Goal: Transaction & Acquisition: Download file/media

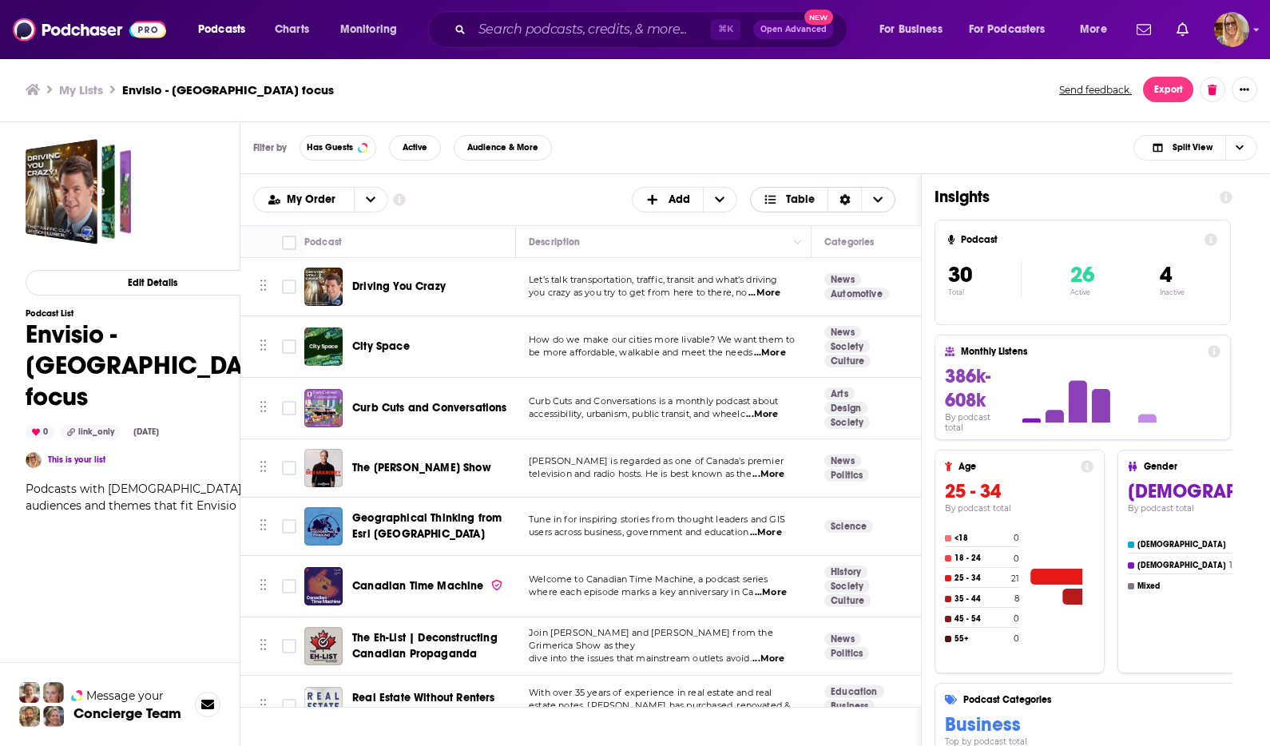
click at [876, 198] on icon "Choose View" at bounding box center [879, 200] width 10 height 6
click at [840, 199] on icon "Sort Direction" at bounding box center [845, 199] width 11 height 11
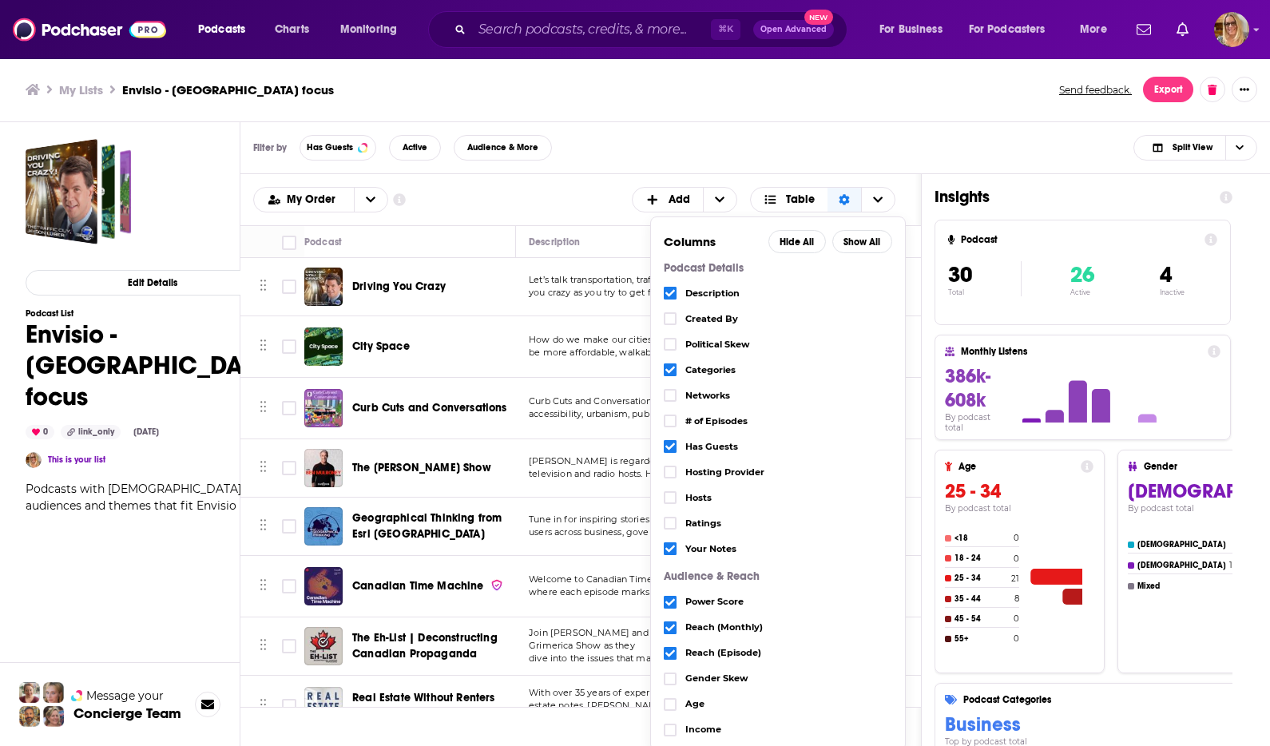
click at [633, 161] on div "Filter by Has Guests Active Audience & More Split View" at bounding box center [755, 148] width 1030 height 52
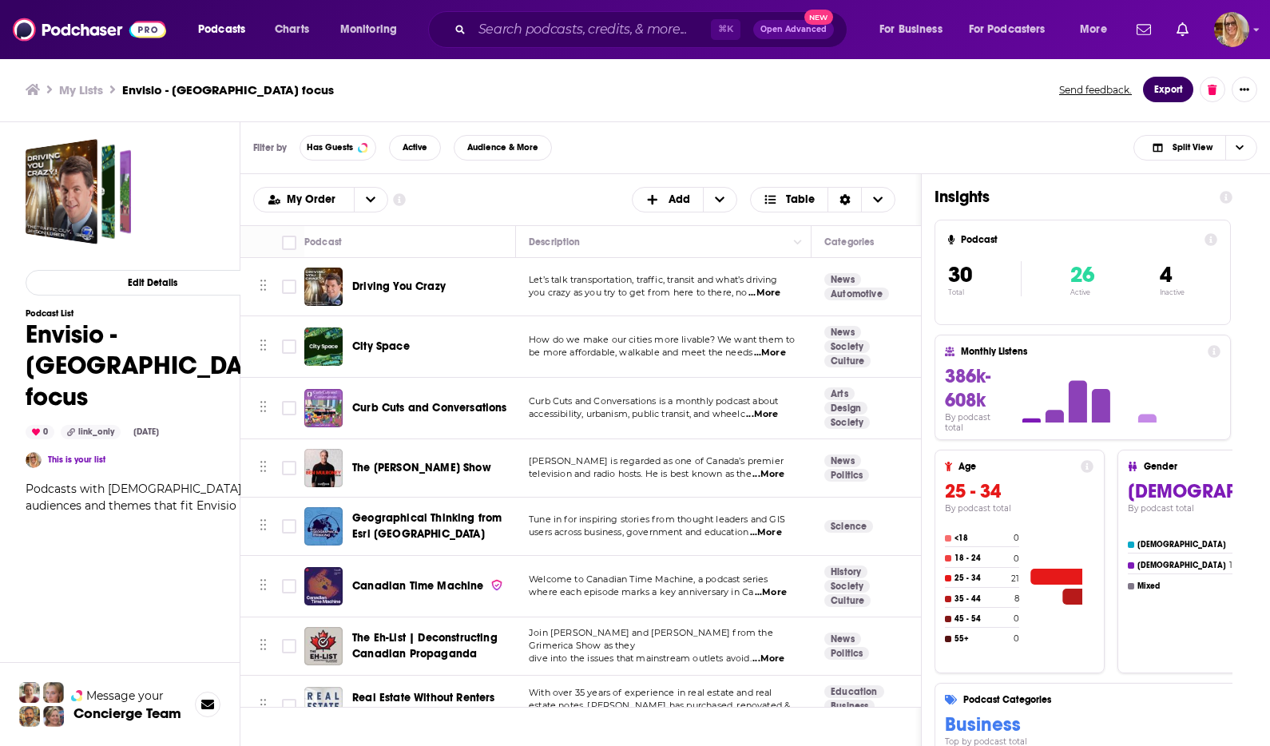
click at [1173, 90] on button "Export" at bounding box center [1168, 90] width 50 height 26
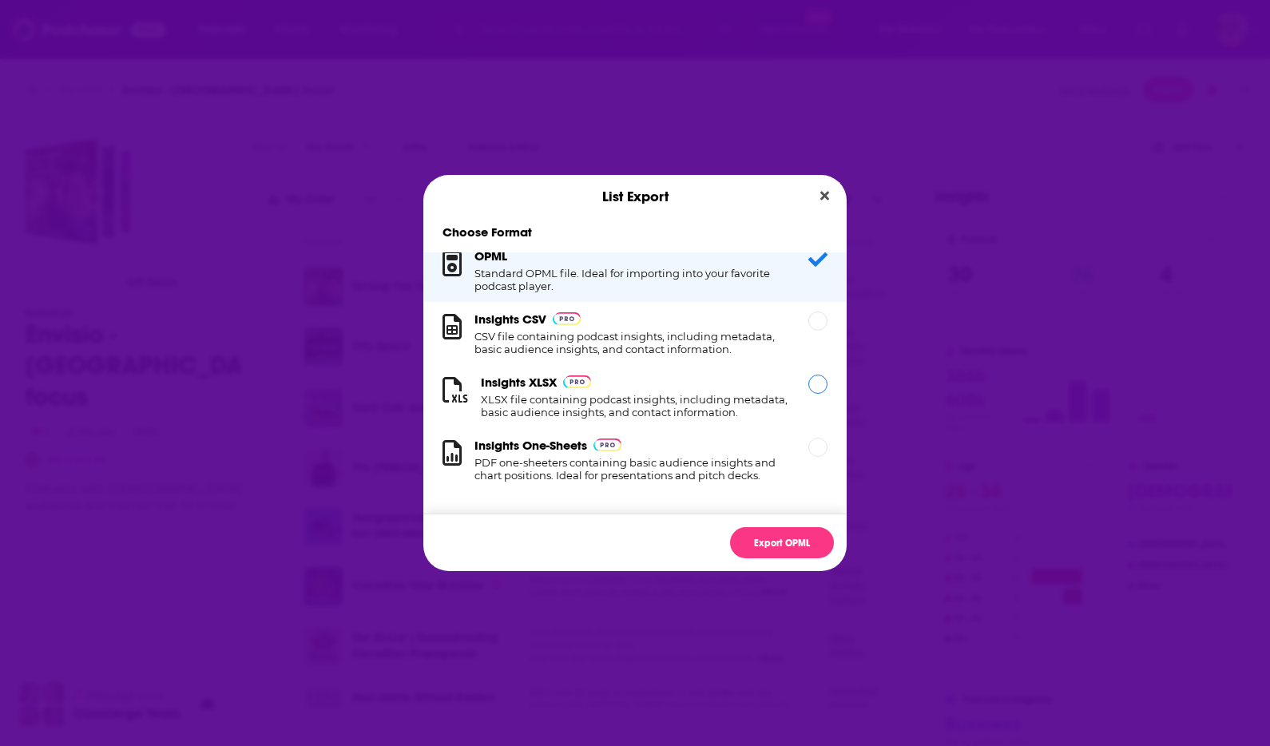
scroll to position [29, 0]
click at [808, 375] on div "Dialog" at bounding box center [817, 384] width 19 height 19
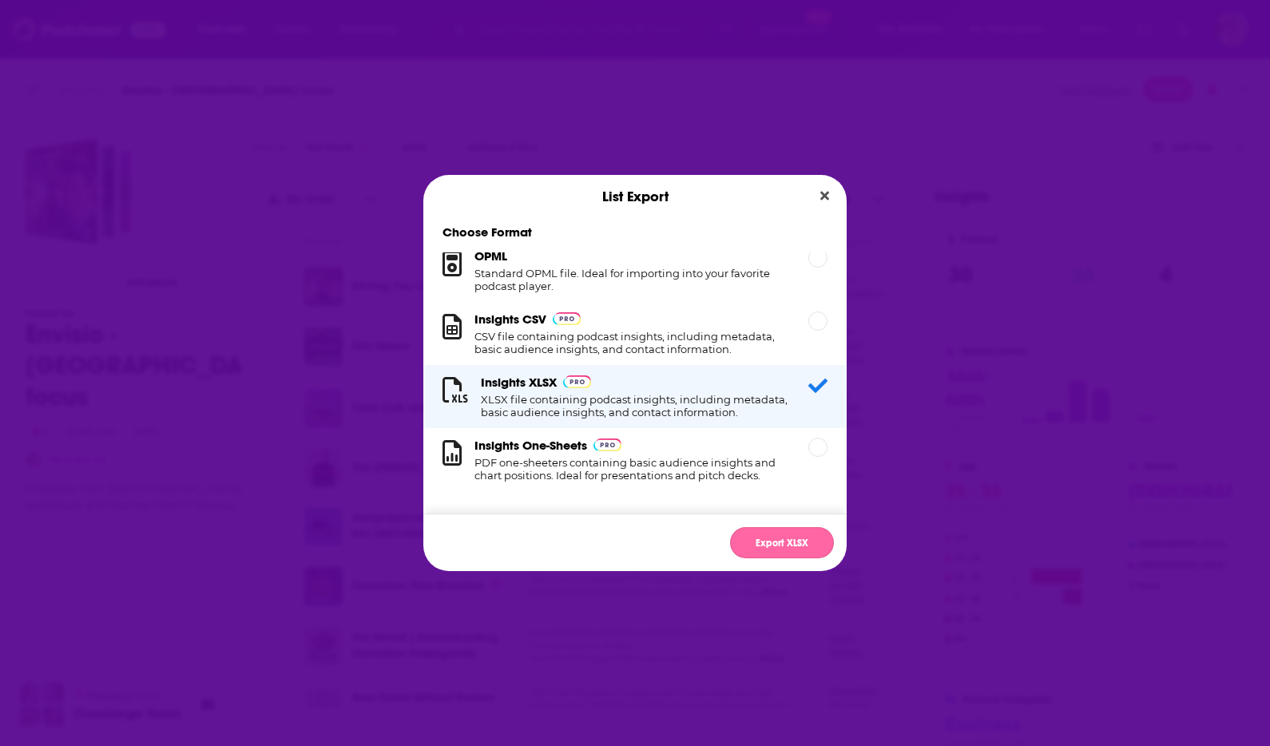
click at [793, 543] on button "Export XLSX" at bounding box center [782, 542] width 104 height 31
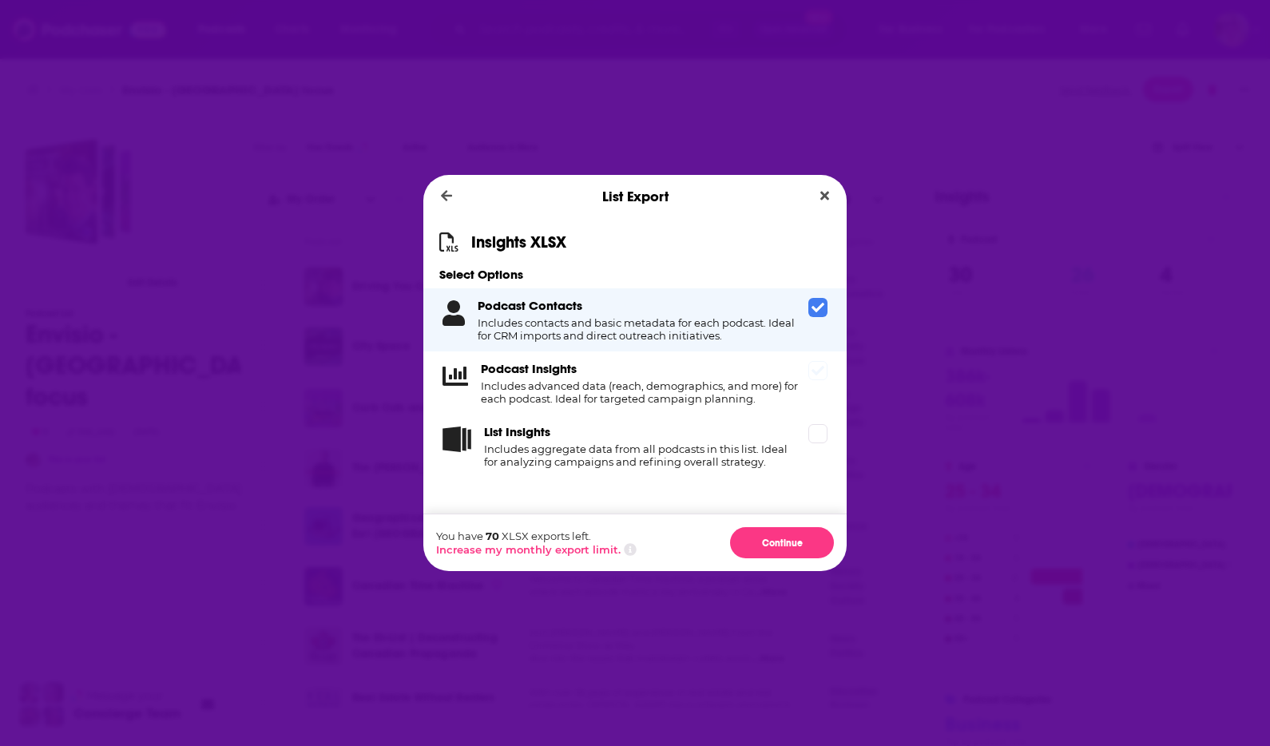
click at [812, 373] on icon "Dialog" at bounding box center [818, 370] width 13 height 13
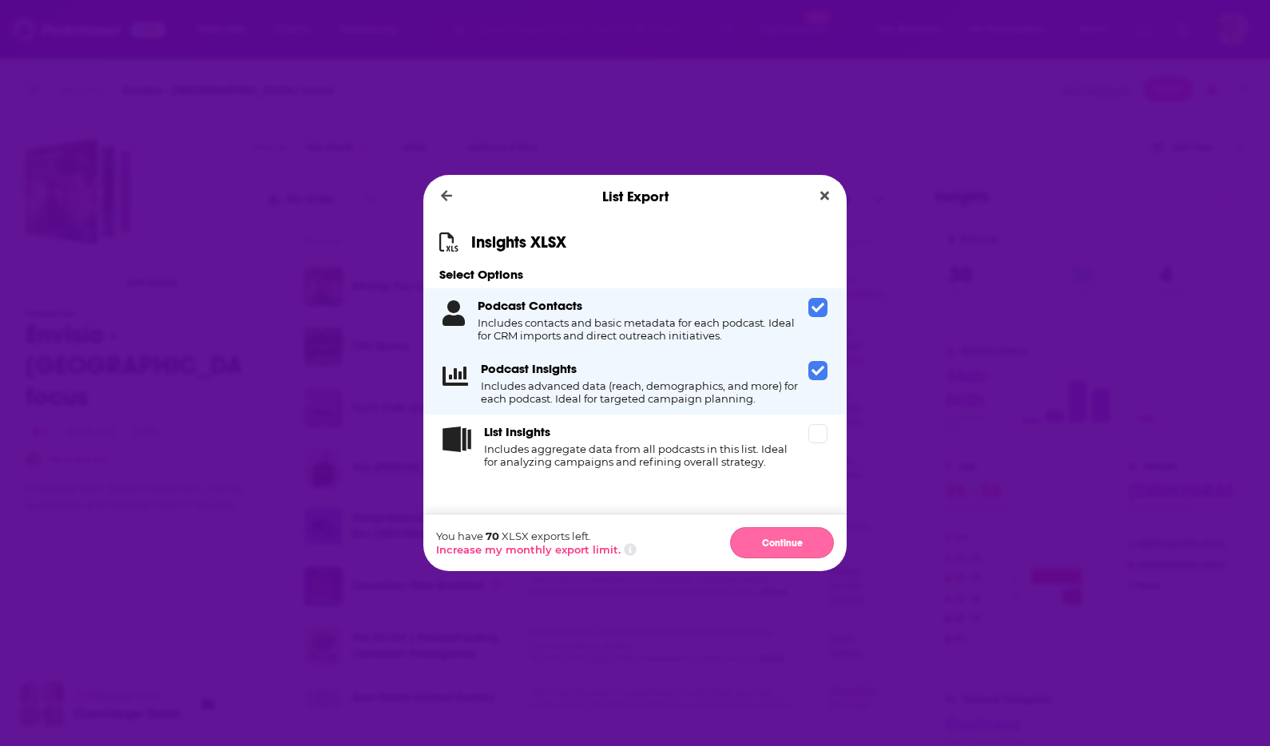
click at [780, 540] on button "Continue" at bounding box center [782, 542] width 104 height 31
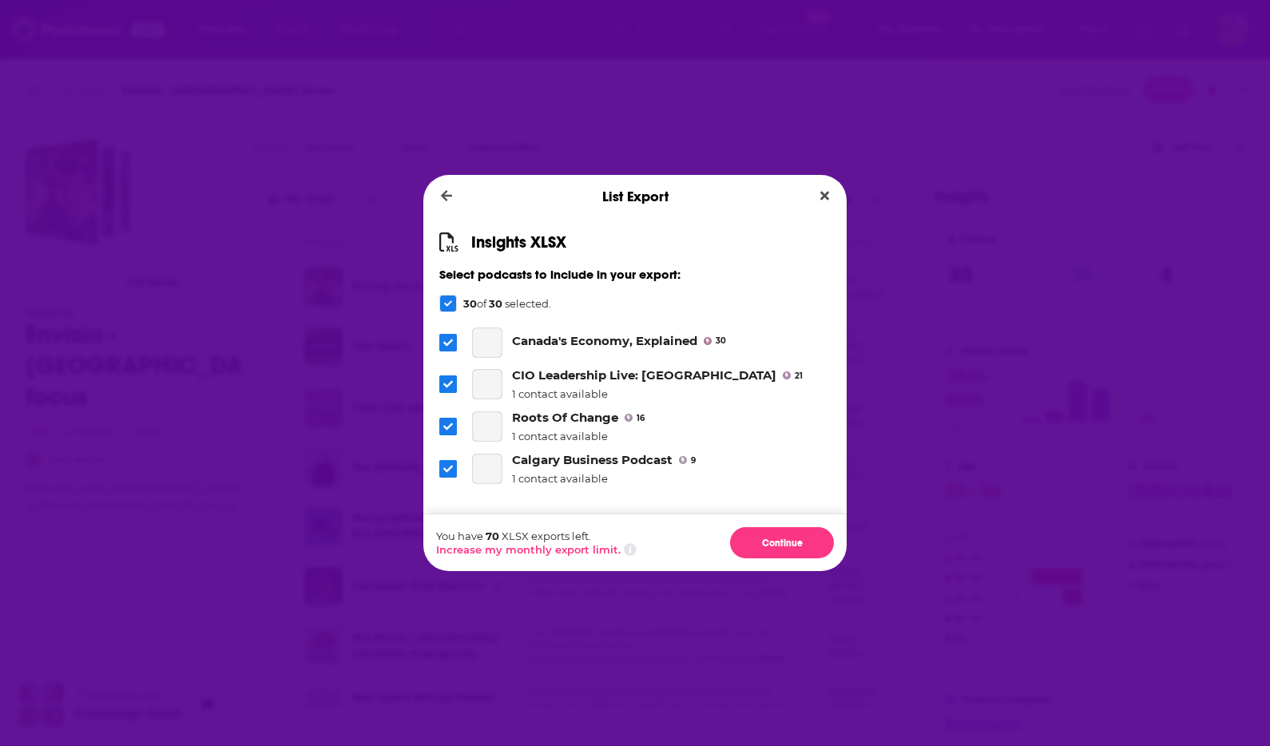
scroll to position [1166, 0]
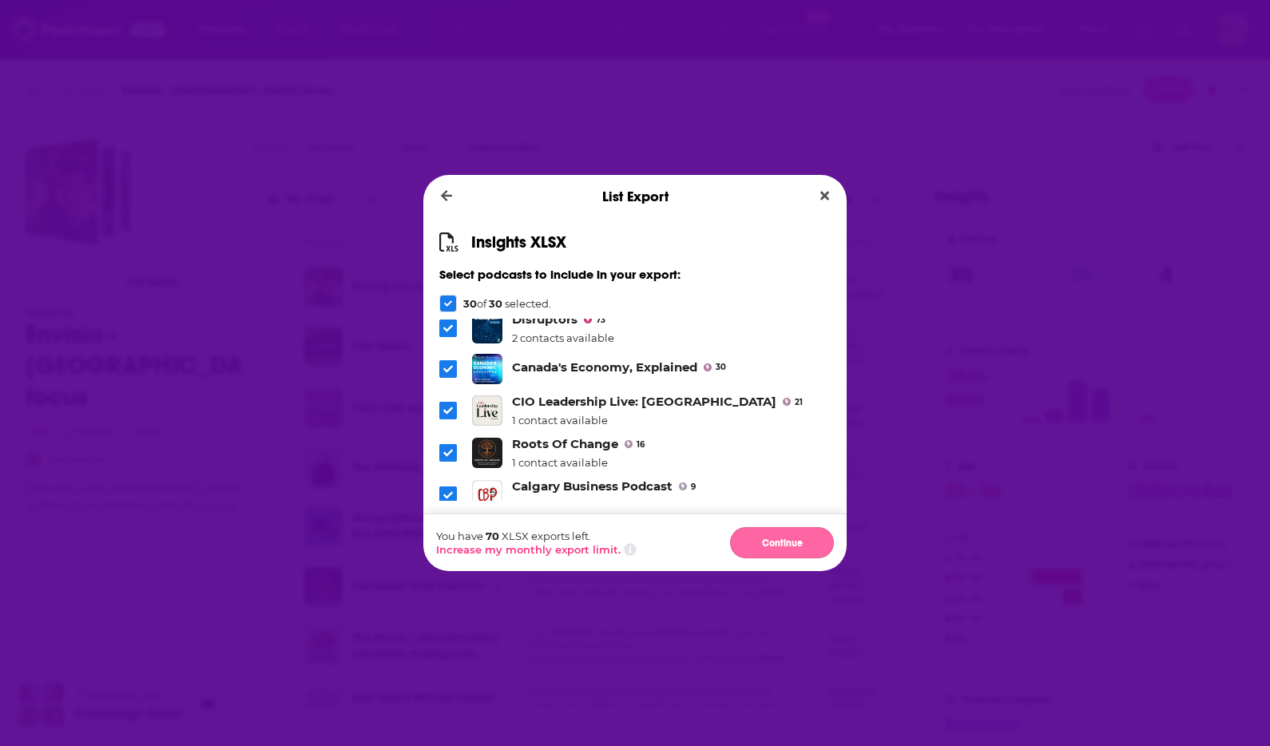
click at [784, 543] on button "Continue" at bounding box center [782, 542] width 104 height 31
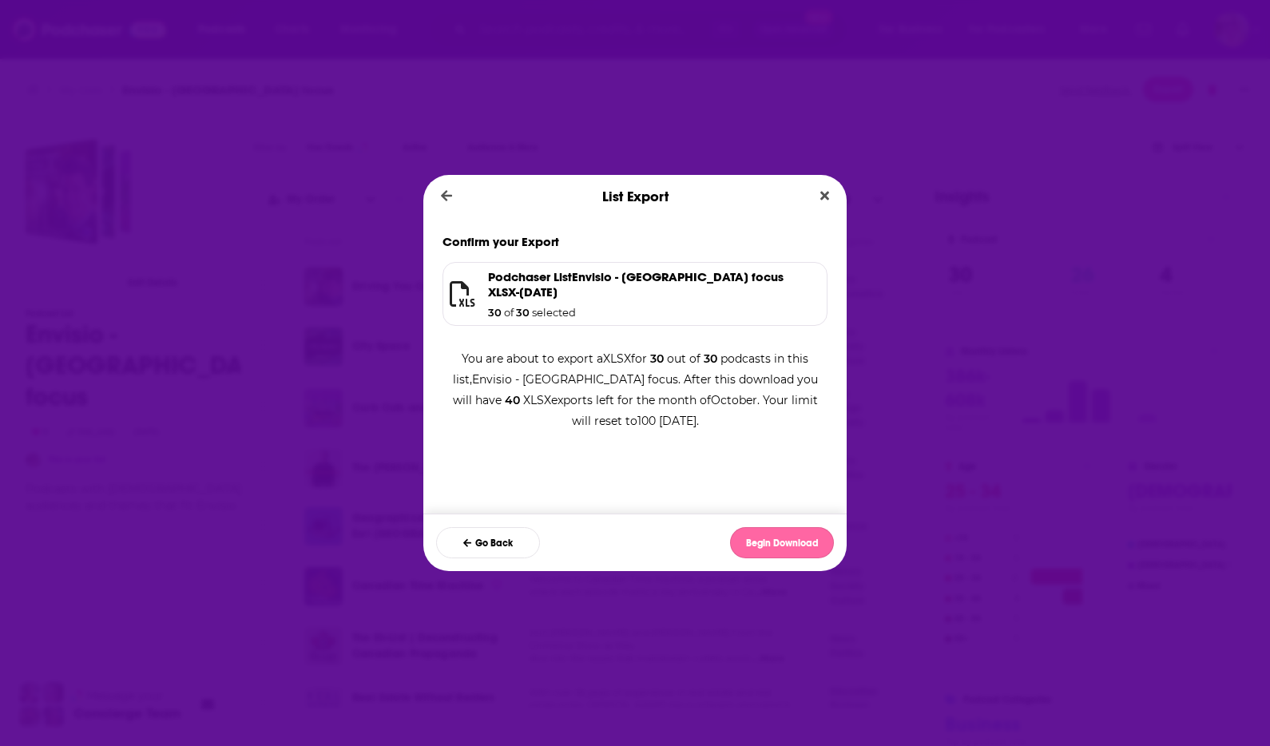
click at [791, 536] on button "Begin Download" at bounding box center [782, 542] width 104 height 31
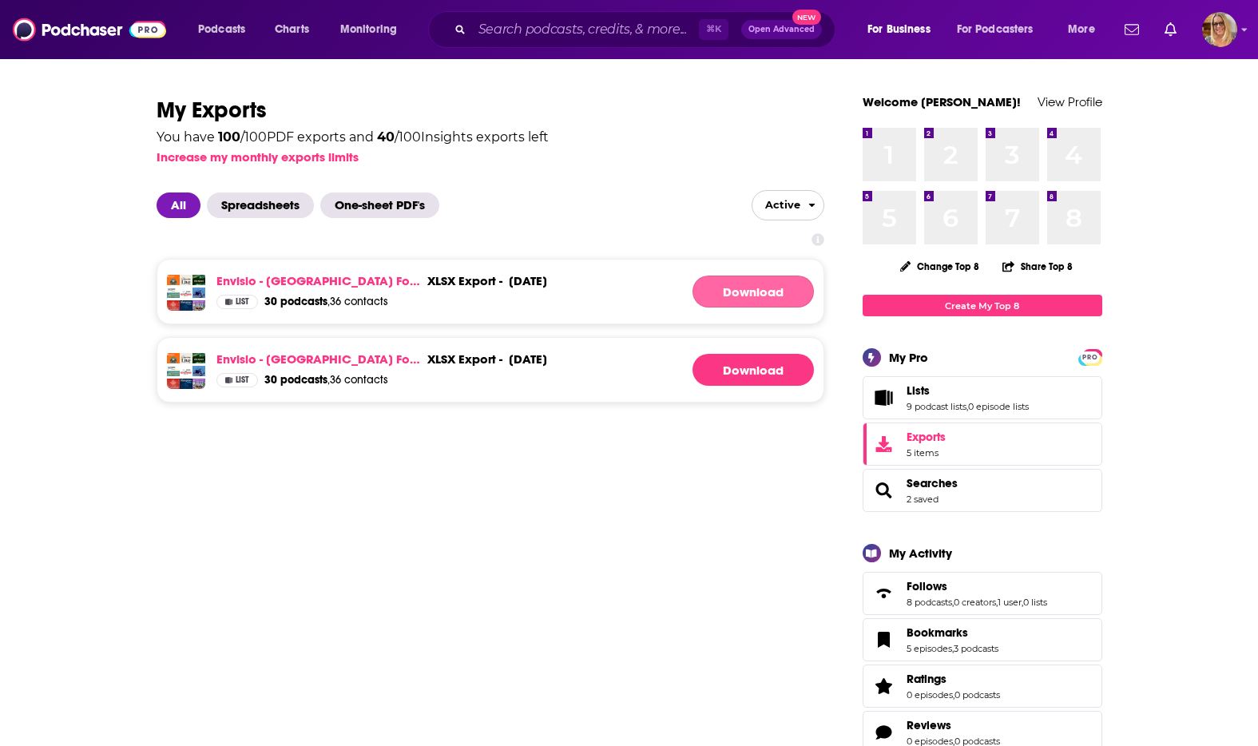
click at [735, 290] on link "Download" at bounding box center [753, 292] width 121 height 32
